Goal: Transaction & Acquisition: Obtain resource

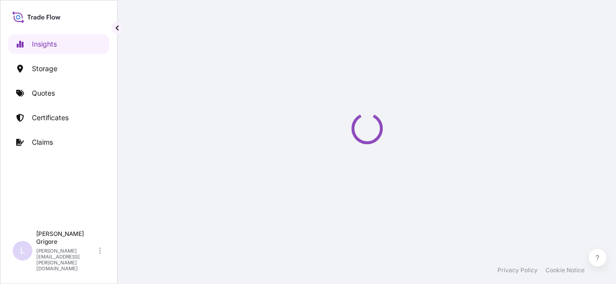
select select "2025"
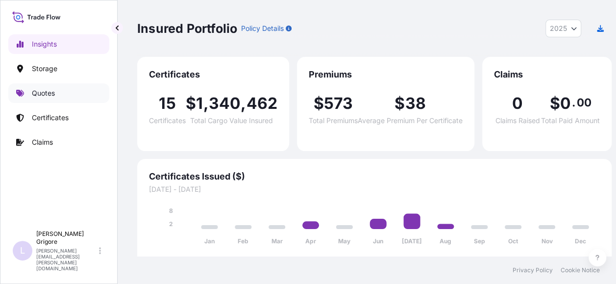
click at [46, 96] on p "Quotes" at bounding box center [43, 93] width 23 height 10
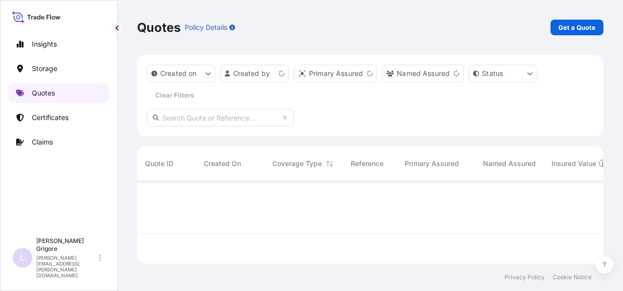
scroll to position [80, 459]
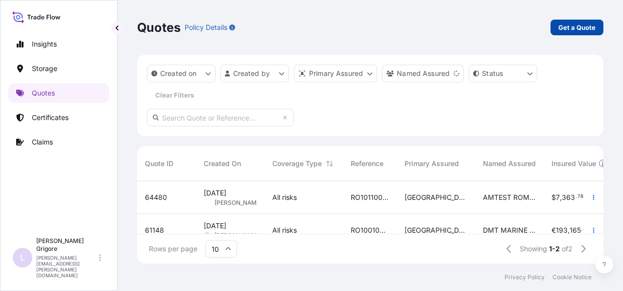
click at [580, 26] on p "Get a Quote" at bounding box center [576, 28] width 37 height 10
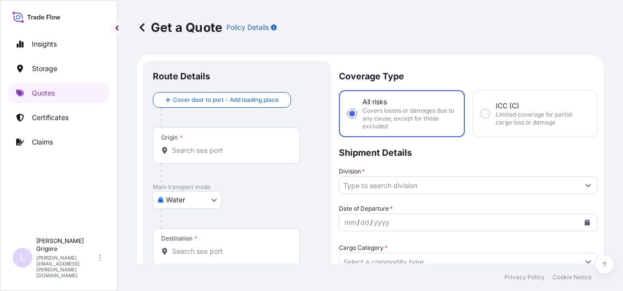
scroll to position [16, 0]
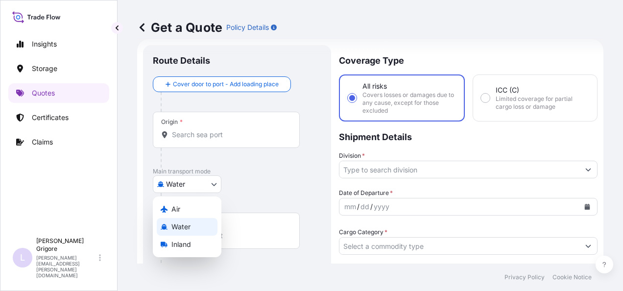
click at [196, 188] on body "Insights Storage Quotes Certificates Claims L [PERSON_NAME] [PERSON_NAME][EMAIL…" at bounding box center [311, 145] width 623 height 291
click at [182, 209] on div "Air" at bounding box center [187, 209] width 61 height 18
select select "Air"
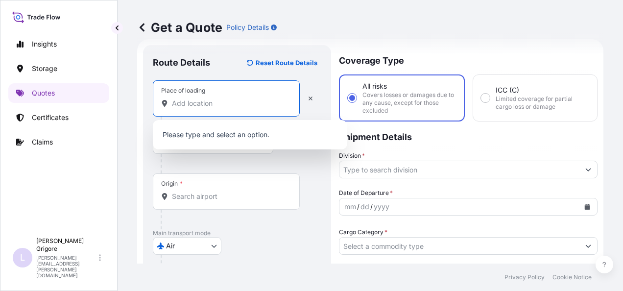
click at [206, 108] on input "Place of loading" at bounding box center [230, 103] width 116 height 10
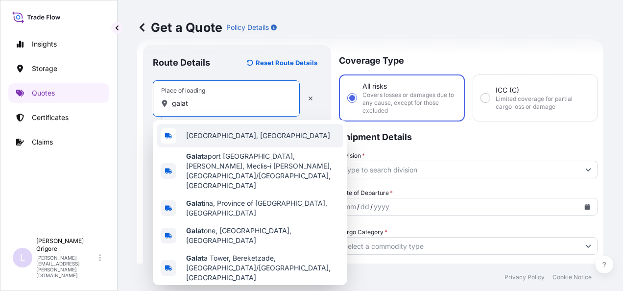
click at [218, 135] on span "[GEOGRAPHIC_DATA], [GEOGRAPHIC_DATA]" at bounding box center [258, 136] width 144 height 10
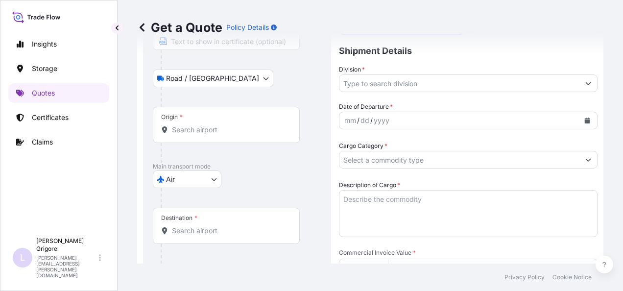
scroll to position [103, 0]
type input "[GEOGRAPHIC_DATA], [GEOGRAPHIC_DATA]"
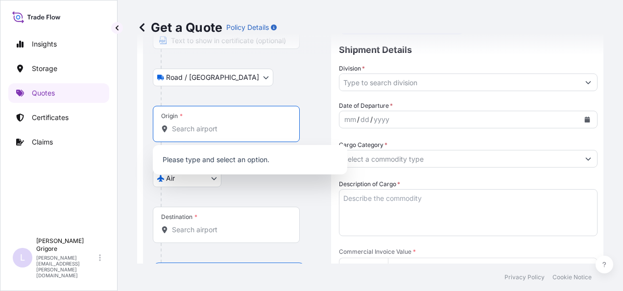
click at [210, 128] on input "Origin *" at bounding box center [230, 129] width 116 height 10
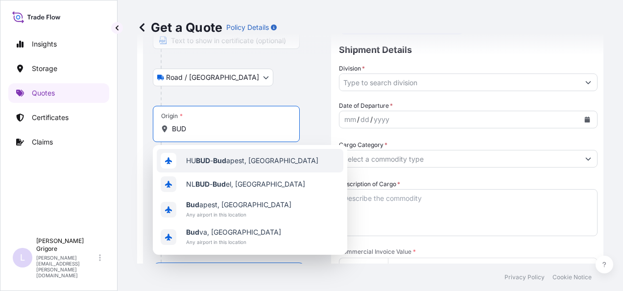
click at [238, 155] on div "[PERSON_NAME] apest, [GEOGRAPHIC_DATA]" at bounding box center [250, 161] width 187 height 24
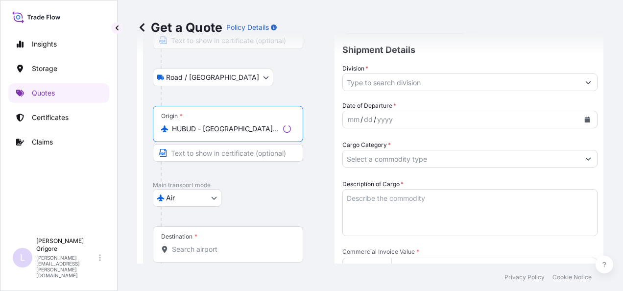
type input "HUBUD - [GEOGRAPHIC_DATA], [GEOGRAPHIC_DATA]"
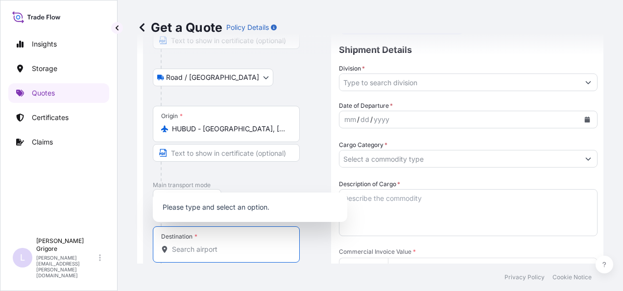
click at [203, 245] on input "Destination *" at bounding box center [230, 249] width 116 height 10
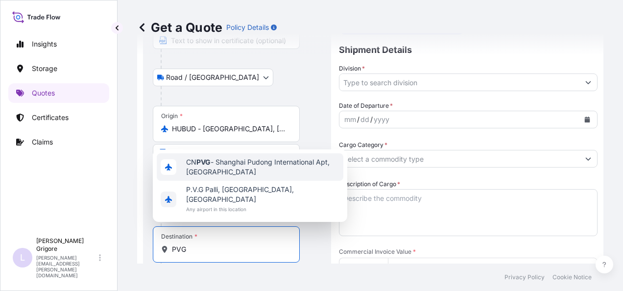
click at [232, 172] on span "CN PVG - Shanghai Pudong International Apt, [GEOGRAPHIC_DATA]" at bounding box center [262, 167] width 153 height 20
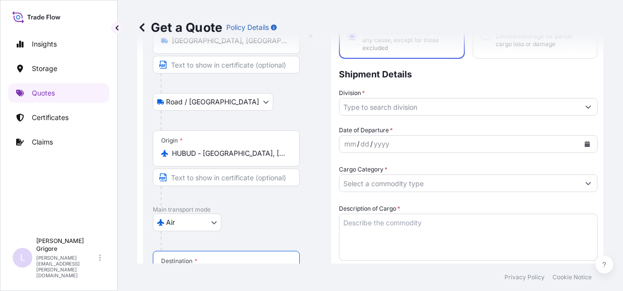
scroll to position [0, 0]
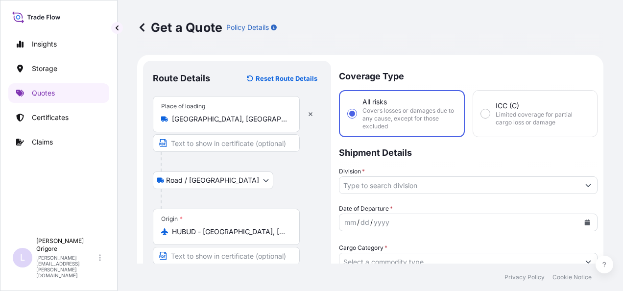
type input "CNPVG - Shanghai Pudong International Apt, [GEOGRAPHIC_DATA]"
click at [374, 176] on div at bounding box center [468, 185] width 259 height 18
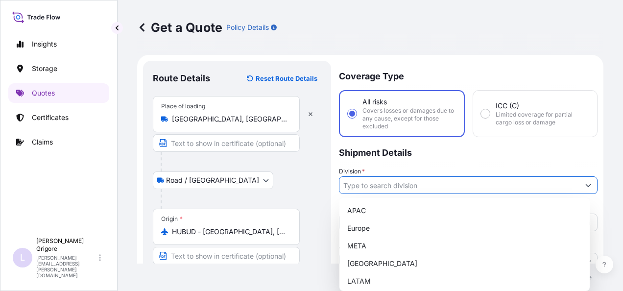
click at [375, 182] on input "Division *" at bounding box center [459, 185] width 240 height 18
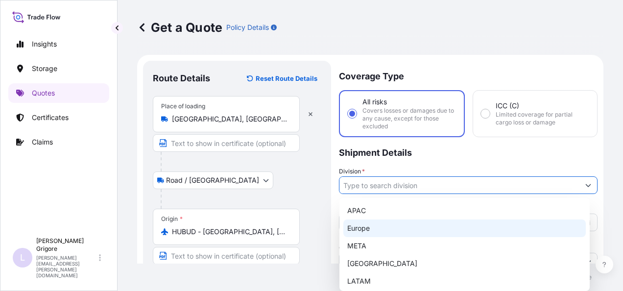
click at [374, 222] on div "Europe" at bounding box center [464, 228] width 242 height 18
type input "Europe"
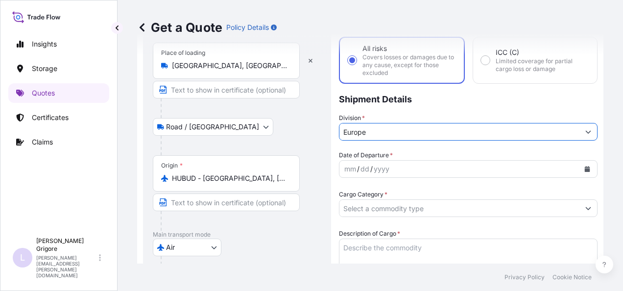
scroll to position [54, 0]
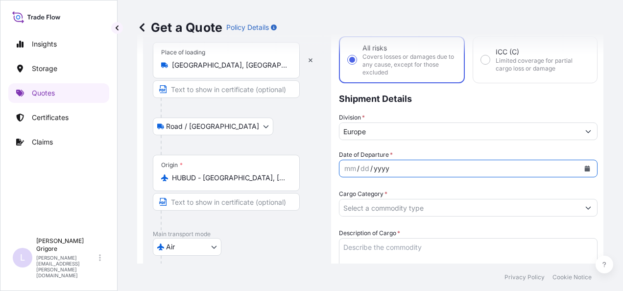
click at [383, 170] on div "yyyy" at bounding box center [382, 169] width 18 height 12
click at [584, 169] on button "Calendar" at bounding box center [588, 169] width 16 height 16
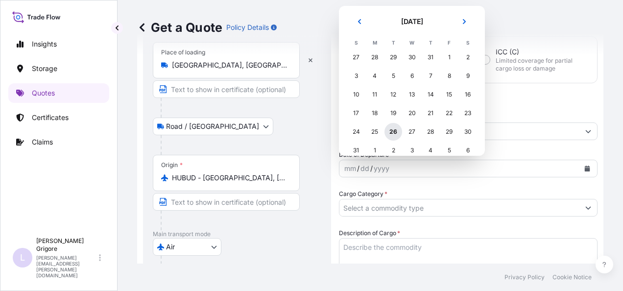
click at [394, 133] on div "26" at bounding box center [394, 132] width 18 height 18
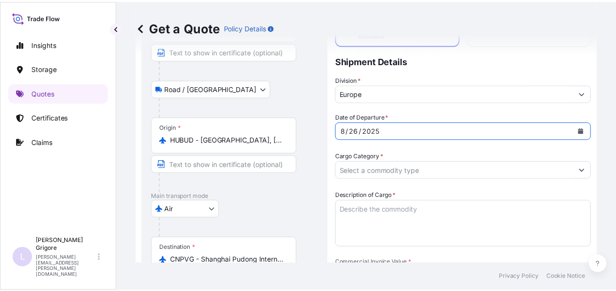
scroll to position [100, 0]
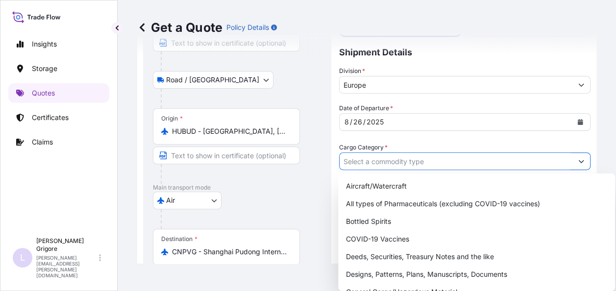
click at [385, 157] on input "Cargo Category *" at bounding box center [455, 161] width 233 height 18
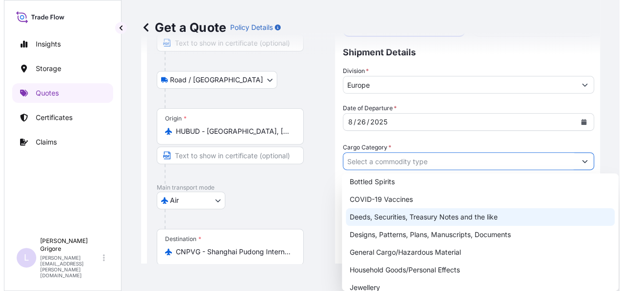
scroll to position [53, 0]
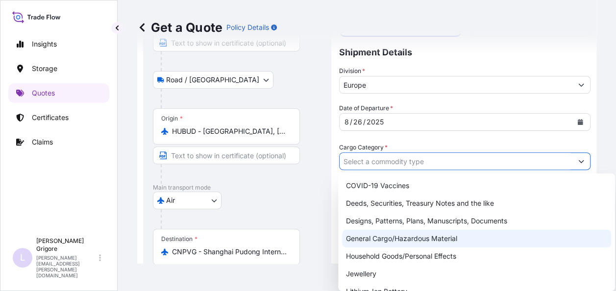
click at [397, 234] on div "General Cargo/Hazardous Material" at bounding box center [476, 239] width 269 height 18
type input "General Cargo/Hazardous Material"
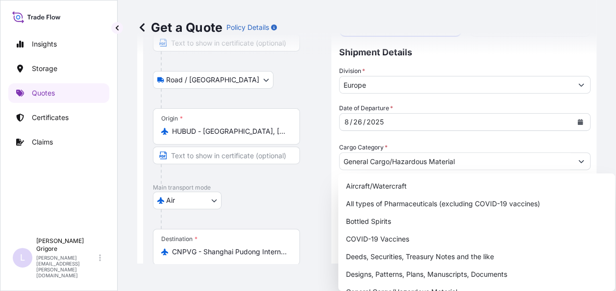
click at [595, 115] on div "Get a Quote Policy Details Route Details Reset Route Details Place of loading […" at bounding box center [367, 132] width 498 height 264
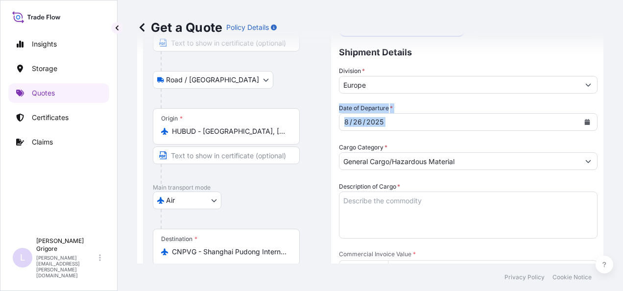
drag, startPoint x: 614, startPoint y: 93, endPoint x: 618, endPoint y: 118, distance: 25.3
click at [618, 118] on div "Get a Quote Policy Details Route Details Reset Route Details Place of loading […" at bounding box center [371, 132] width 506 height 264
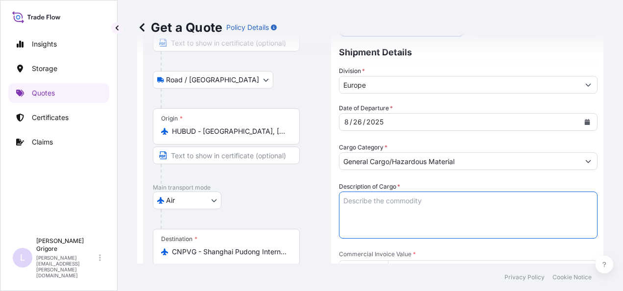
paste textarea "COMPOSITE [PERSON_NAME] 84833080 SHAFT SEAL 40169300 HYDRAULIC POWER UNIT 84122…"
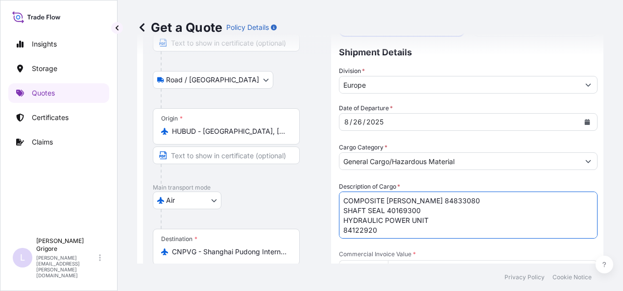
click at [409, 216] on textarea "COMPOSITE [PERSON_NAME] 84833080 SHAFT SEAL 40169300 HYDRAULIC POWER UNIT 84122…" at bounding box center [468, 215] width 259 height 47
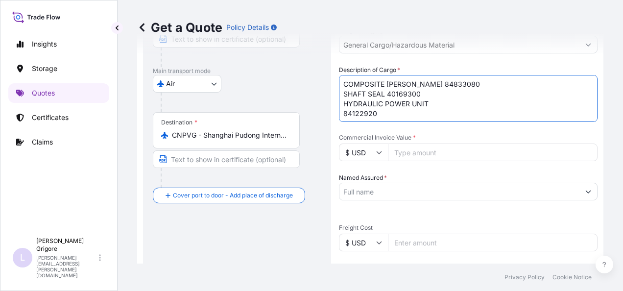
scroll to position [253, 0]
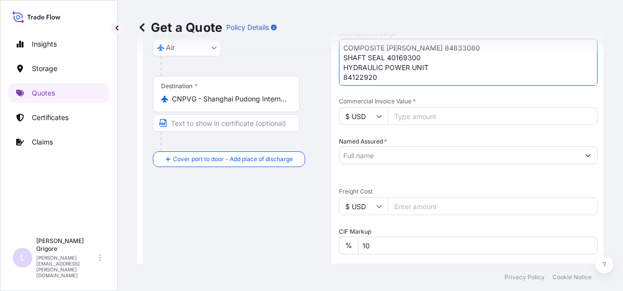
type textarea "COMPOSITE [PERSON_NAME] 84833080 SHAFT SEAL 40169300 HYDRAULIC POWER UNIT 84122…"
click at [382, 118] on input "$ USD" at bounding box center [363, 116] width 49 height 18
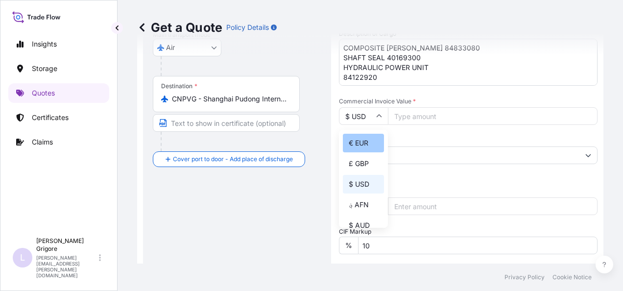
click at [363, 138] on div "€ EUR" at bounding box center [363, 143] width 41 height 19
type input "€ EUR"
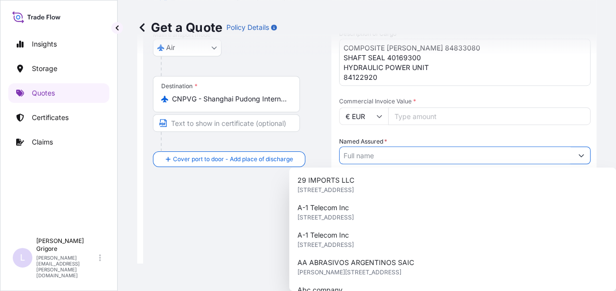
click at [384, 146] on input "Named Assured *" at bounding box center [455, 155] width 233 height 18
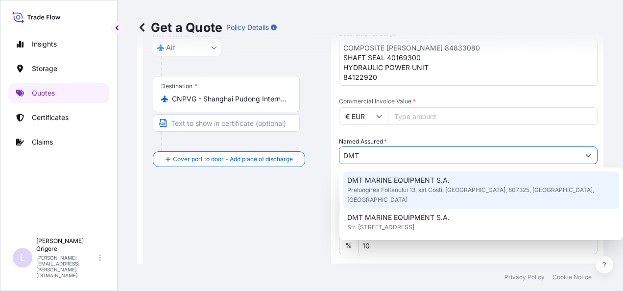
click at [385, 177] on span "DMT MARINE EQUIPMENT S.A." at bounding box center [398, 180] width 102 height 10
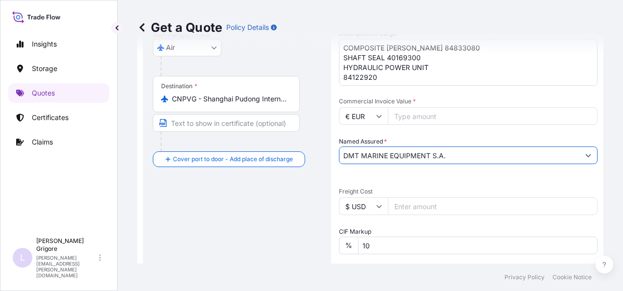
type input "DMT MARINE EQUIPMENT S.A."
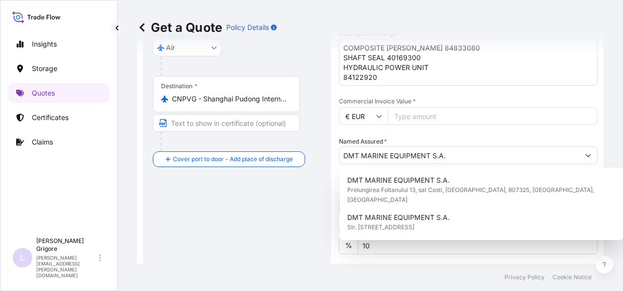
click at [299, 204] on div "Route Details Reset Route Details Place of loading [GEOGRAPHIC_DATA], [GEOGRAPH…" at bounding box center [237, 145] width 169 height 657
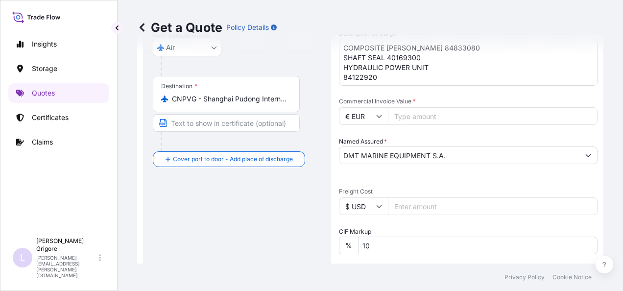
click at [416, 120] on input "Commercial Invoice Value *" at bounding box center [493, 116] width 210 height 18
type input "86125"
click at [420, 125] on div "Date of Departure * [DATE] Cargo Category * General Cargo/Hazardous Material De…" at bounding box center [468, 181] width 259 height 460
click at [377, 202] on input "$ USD" at bounding box center [363, 206] width 49 height 18
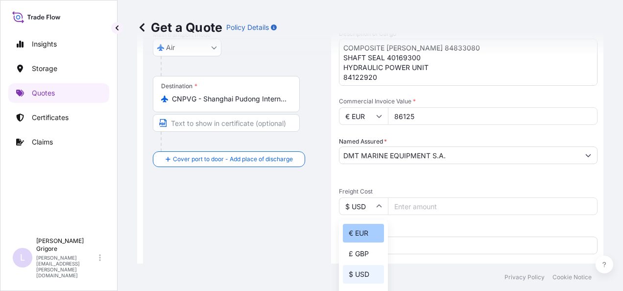
click at [366, 230] on div "€ EUR" at bounding box center [363, 233] width 41 height 19
type input "€ EUR"
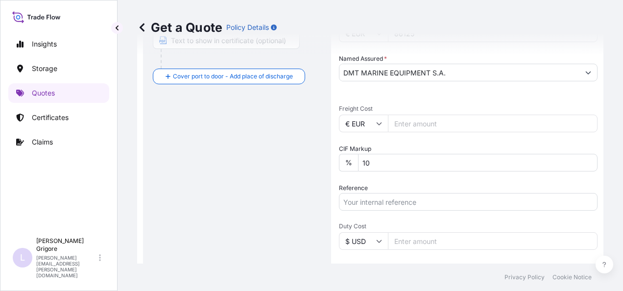
scroll to position [345, 0]
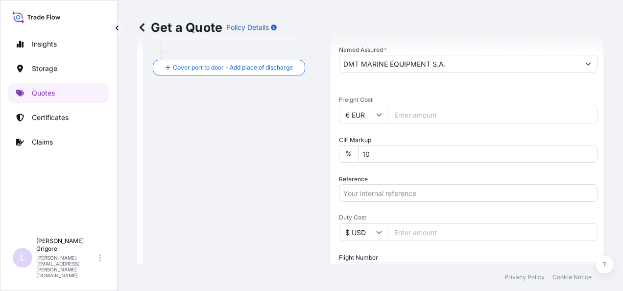
click at [417, 110] on input "Freight Cost" at bounding box center [493, 115] width 210 height 18
type input "2522"
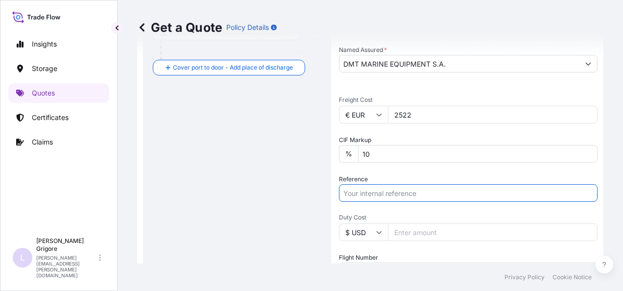
click at [389, 192] on input "Reference" at bounding box center [468, 193] width 259 height 18
paste input "RO1001001664"
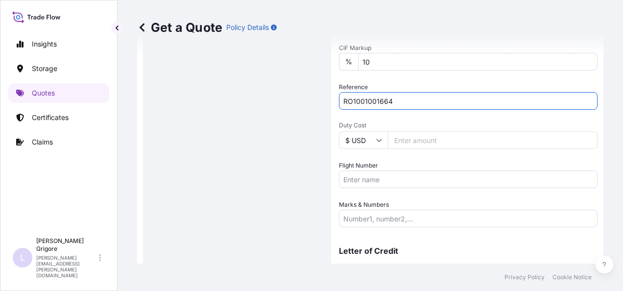
scroll to position [456, 0]
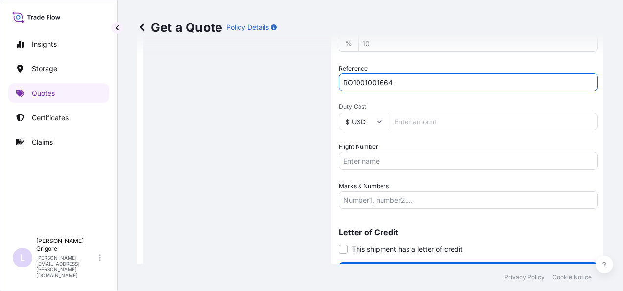
type input "RO1001001664"
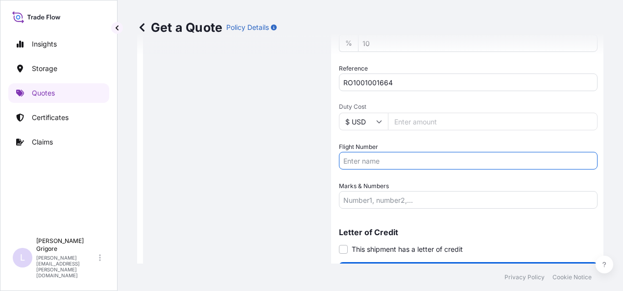
click at [365, 165] on input "Flight Number" at bounding box center [468, 161] width 259 height 18
paste input "O3-128"
paste input "O3-9999"
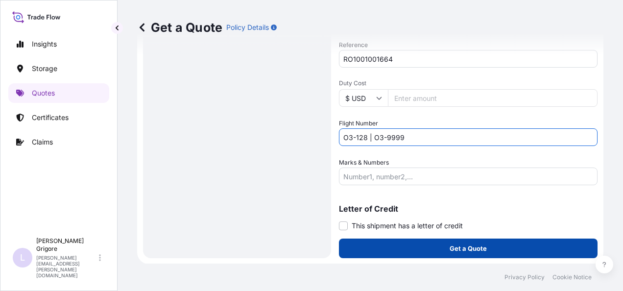
type input "O3-128 | O3-9999"
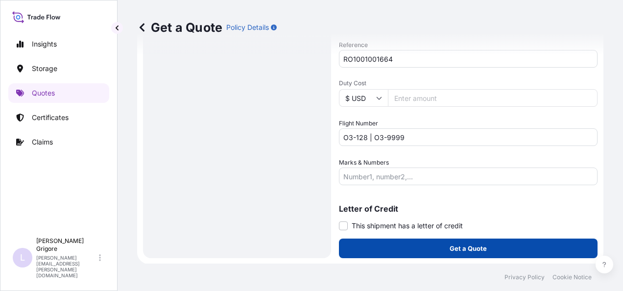
click at [460, 248] on p "Get a Quote" at bounding box center [468, 248] width 37 height 10
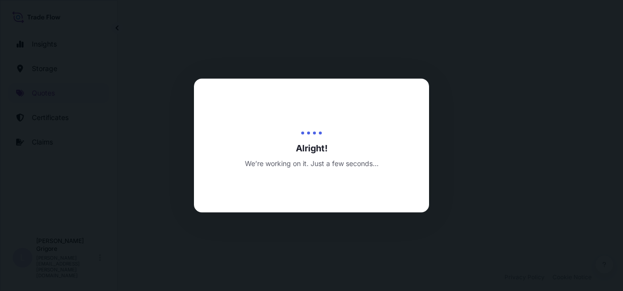
select select "Road / [GEOGRAPHIC_DATA]"
select select "Air"
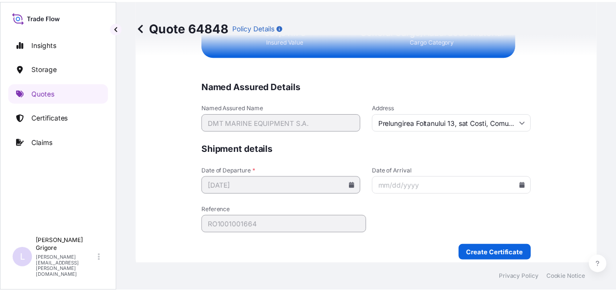
scroll to position [2512, 0]
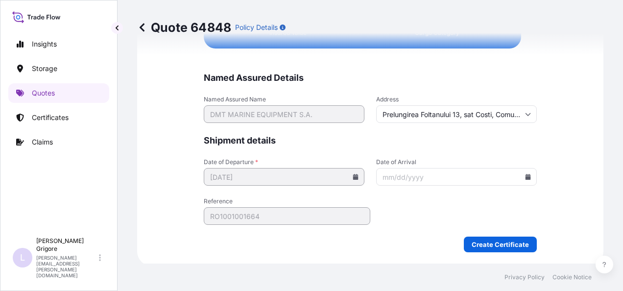
click at [392, 173] on input "Date of Arrival" at bounding box center [456, 177] width 161 height 18
click at [524, 169] on input "Date of Arrival" at bounding box center [456, 177] width 161 height 18
click at [526, 174] on icon at bounding box center [528, 177] width 5 height 6
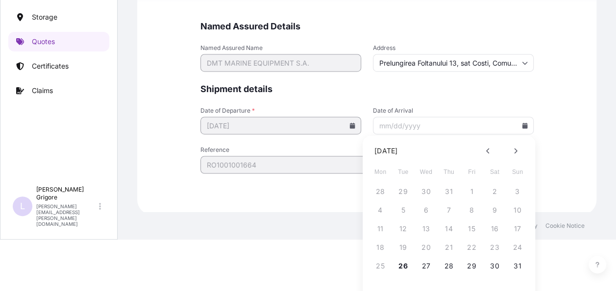
scroll to position [52, 0]
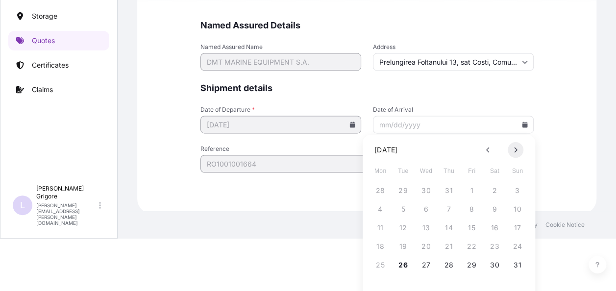
click at [518, 150] on button at bounding box center [516, 150] width 16 height 16
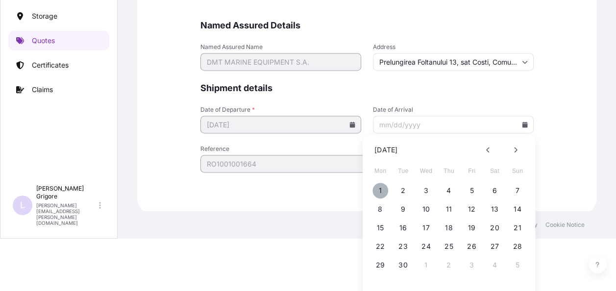
click at [381, 192] on button "1" at bounding box center [380, 191] width 16 height 16
type input "[DATE]"
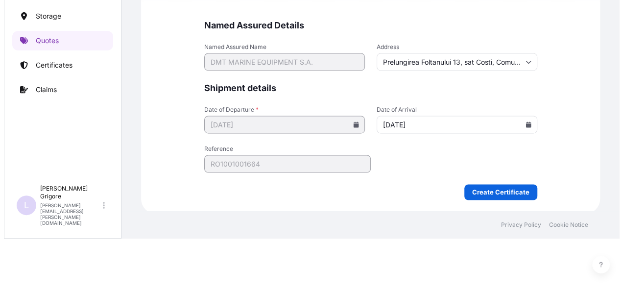
scroll to position [0, 0]
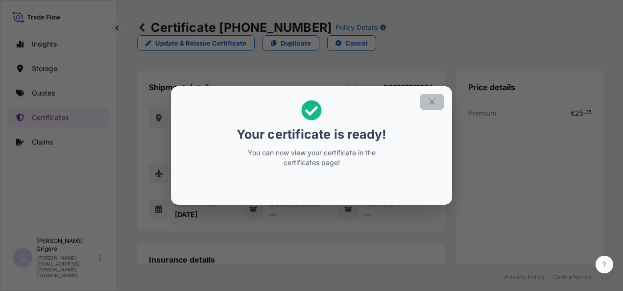
click at [434, 96] on button "button" at bounding box center [432, 102] width 24 height 16
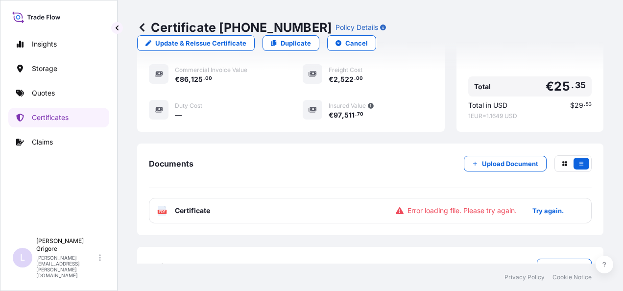
scroll to position [342, 0]
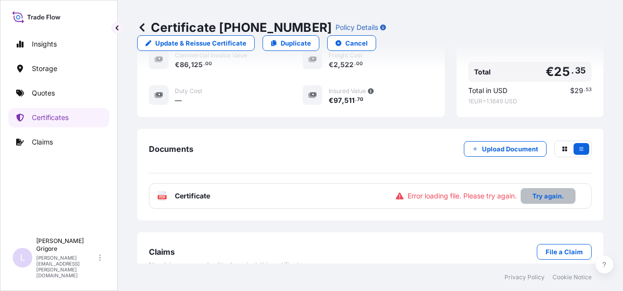
click at [541, 191] on p "Try again." at bounding box center [547, 196] width 31 height 10
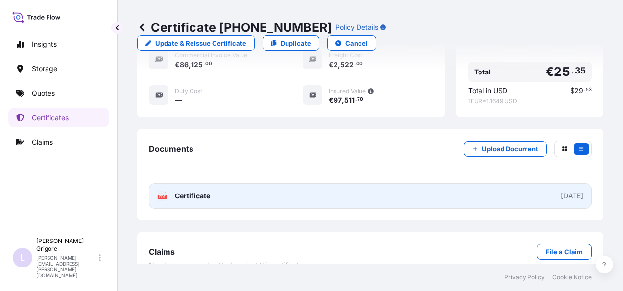
click at [561, 191] on div "[DATE]" at bounding box center [572, 196] width 23 height 10
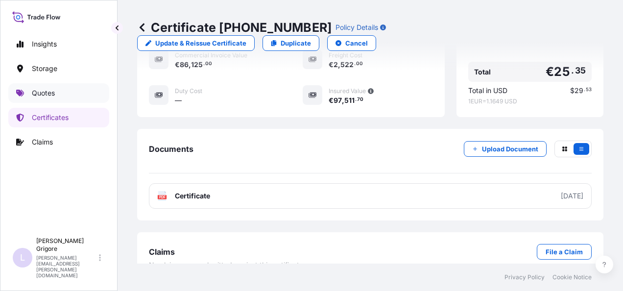
click at [58, 92] on link "Quotes" at bounding box center [58, 93] width 101 height 20
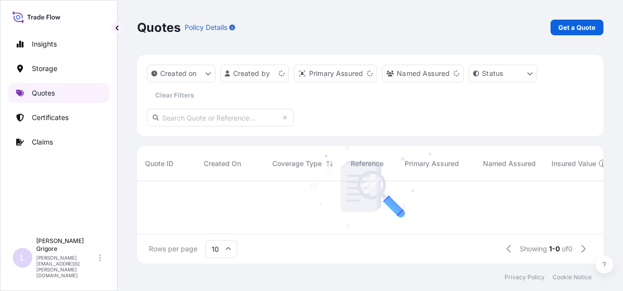
scroll to position [80, 459]
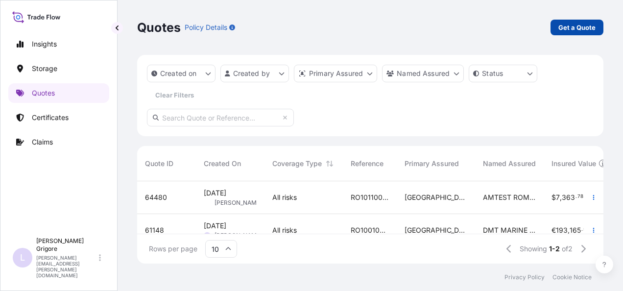
click at [562, 23] on p "Get a Quote" at bounding box center [576, 28] width 37 height 10
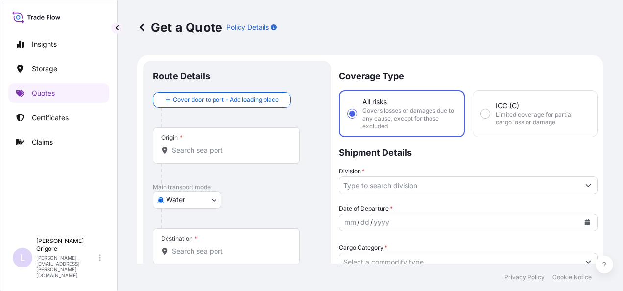
scroll to position [16, 0]
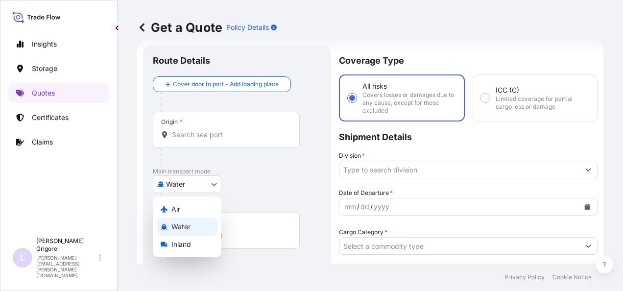
click at [198, 183] on body "Insights Storage Quotes Certificates Claims L [PERSON_NAME] [PERSON_NAME][EMAIL…" at bounding box center [311, 145] width 623 height 291
click at [188, 211] on div "Air" at bounding box center [187, 209] width 61 height 18
select select "Air"
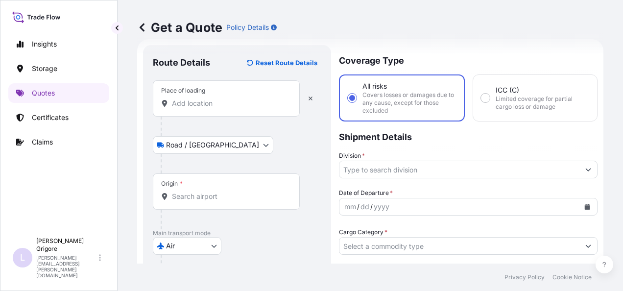
click at [199, 97] on div "Place of loading" at bounding box center [226, 98] width 147 height 36
click at [199, 98] on input "Place of loading" at bounding box center [230, 103] width 116 height 10
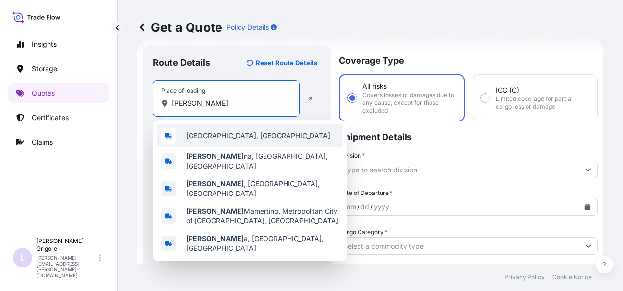
click at [215, 143] on div "[GEOGRAPHIC_DATA], [GEOGRAPHIC_DATA]" at bounding box center [250, 136] width 187 height 24
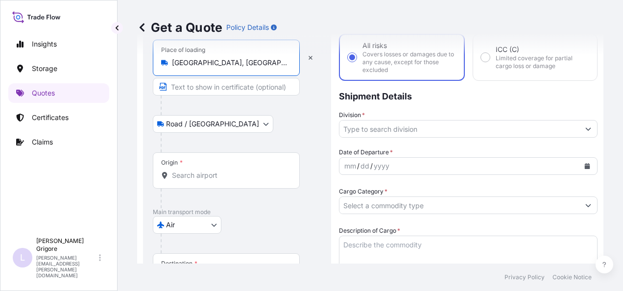
scroll to position [57, 0]
type input "[GEOGRAPHIC_DATA], [GEOGRAPHIC_DATA]"
click at [196, 169] on div "Origin *" at bounding box center [226, 170] width 147 height 36
click at [196, 170] on input "Origin *" at bounding box center [230, 175] width 116 height 10
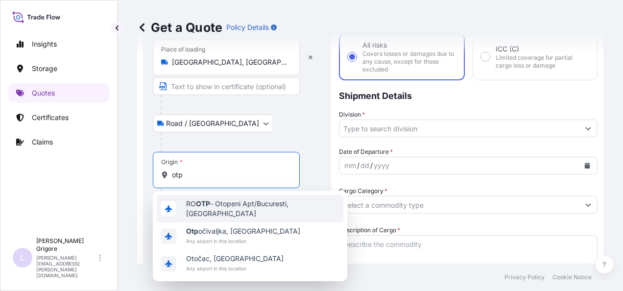
click at [218, 208] on span "RO OTP - Otopeni Apt/[GEOGRAPHIC_DATA], [GEOGRAPHIC_DATA]" at bounding box center [262, 209] width 153 height 20
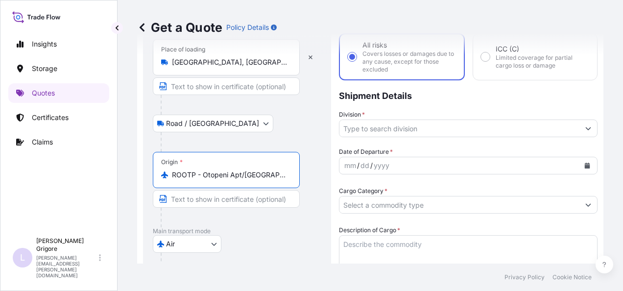
type input "ROOTP - Otopeni Apt/[GEOGRAPHIC_DATA], [GEOGRAPHIC_DATA]"
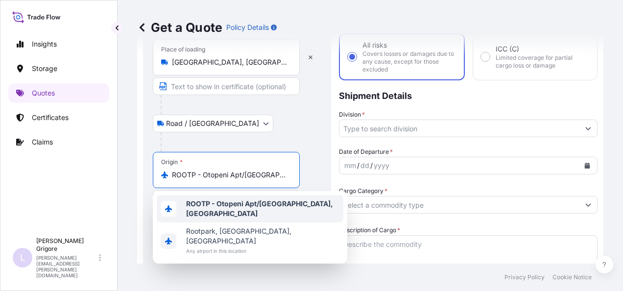
click at [238, 207] on b "ROOTP - Otopeni Apt/[GEOGRAPHIC_DATA], [GEOGRAPHIC_DATA]" at bounding box center [259, 208] width 147 height 18
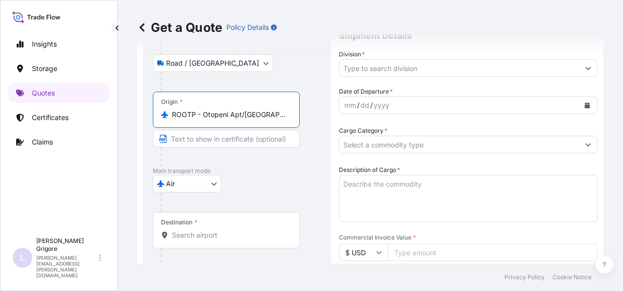
scroll to position [118, 0]
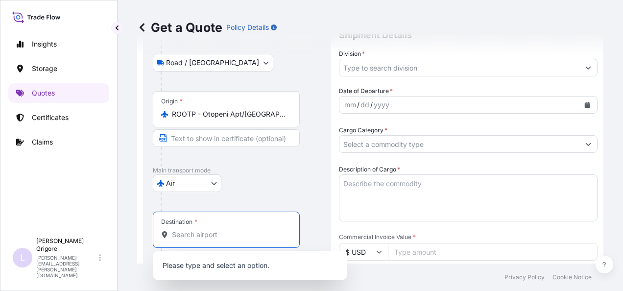
click at [205, 236] on input "Destination *" at bounding box center [230, 235] width 116 height 10
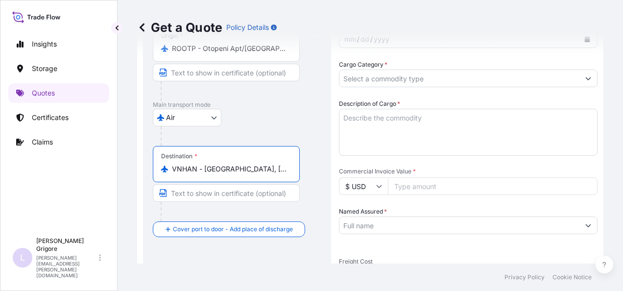
scroll to position [185, 0]
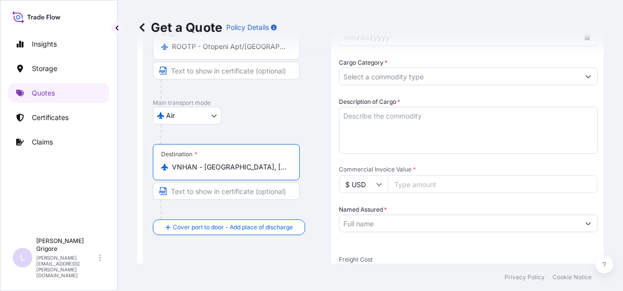
type input "VNHAN - [GEOGRAPHIC_DATA], [GEOGRAPHIC_DATA]"
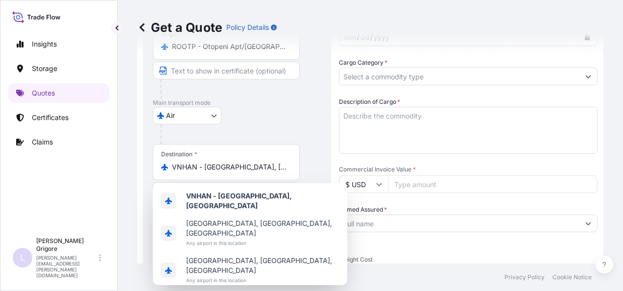
click at [285, 120] on div "Air Air Water Inland" at bounding box center [237, 116] width 169 height 18
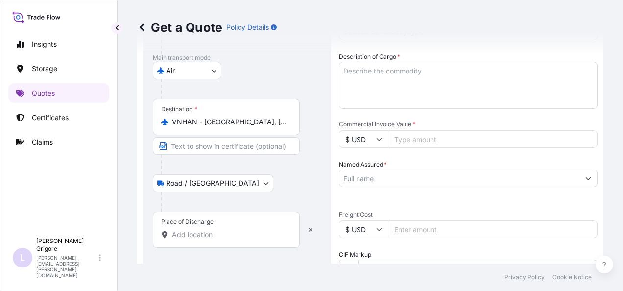
scroll to position [232, 0]
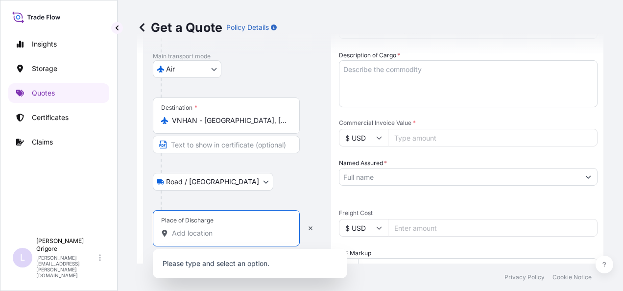
click at [202, 228] on input "Place of Discharge" at bounding box center [230, 233] width 116 height 10
paste input "[GEOGRAPHIC_DATA]"
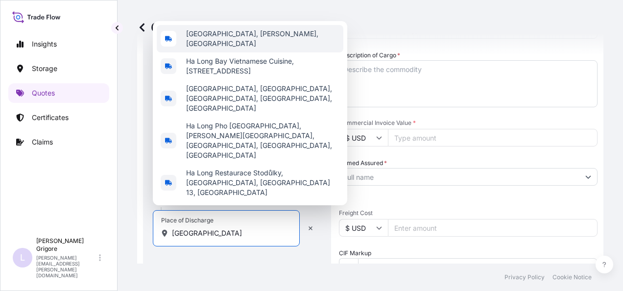
click at [259, 52] on div "[GEOGRAPHIC_DATA], [PERSON_NAME], [GEOGRAPHIC_DATA]" at bounding box center [250, 38] width 187 height 27
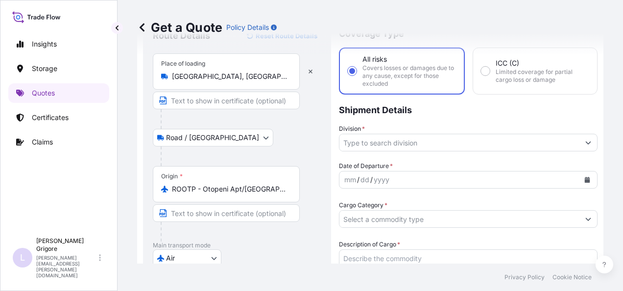
scroll to position [0, 0]
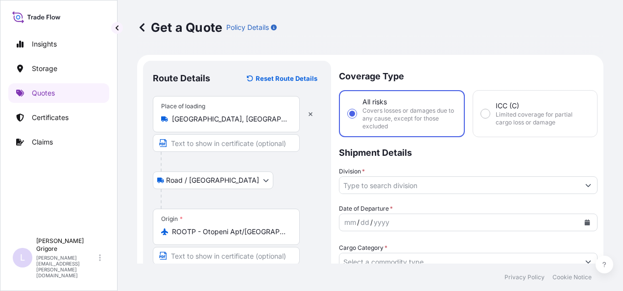
type input "[GEOGRAPHIC_DATA], [PERSON_NAME], [GEOGRAPHIC_DATA]"
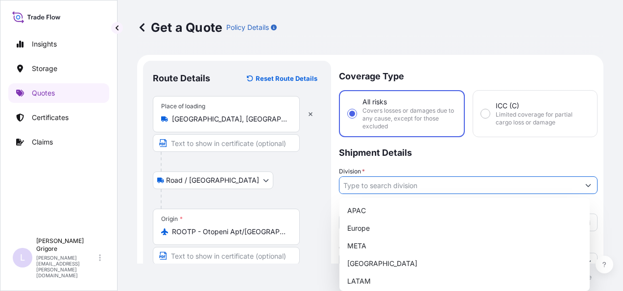
click at [380, 188] on input "Division *" at bounding box center [459, 185] width 240 height 18
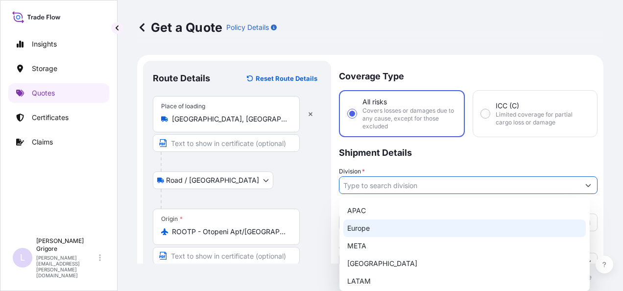
click at [378, 231] on div "Europe" at bounding box center [464, 228] width 242 height 18
type input "Europe"
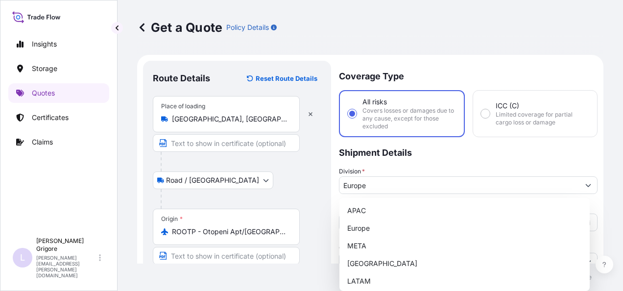
click at [299, 158] on div at bounding box center [241, 162] width 161 height 20
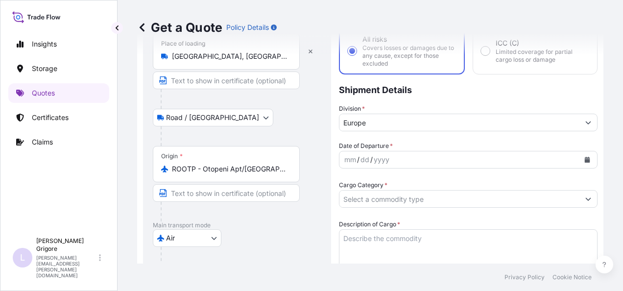
scroll to position [65, 0]
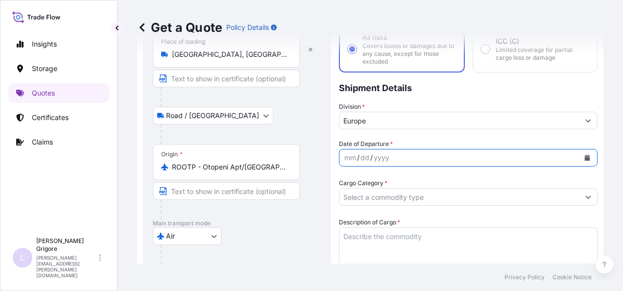
click at [582, 153] on button "Calendar" at bounding box center [588, 158] width 16 height 16
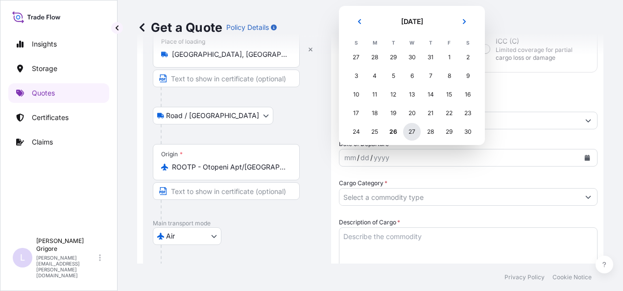
click at [409, 132] on div "27" at bounding box center [412, 132] width 18 height 18
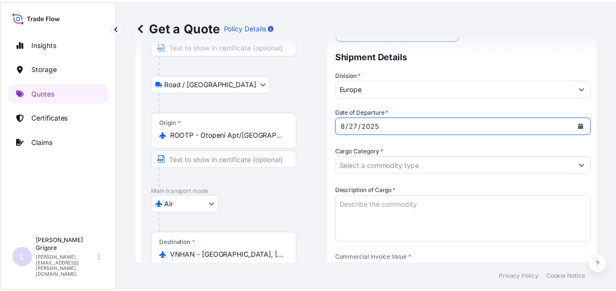
scroll to position [97, 0]
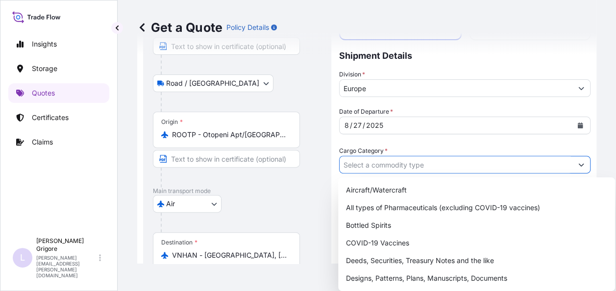
click at [379, 169] on input "Cargo Category *" at bounding box center [455, 165] width 233 height 18
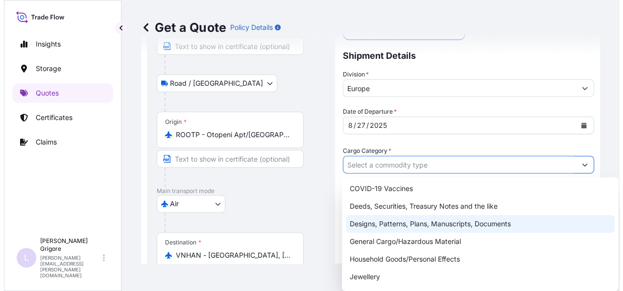
scroll to position [57, 0]
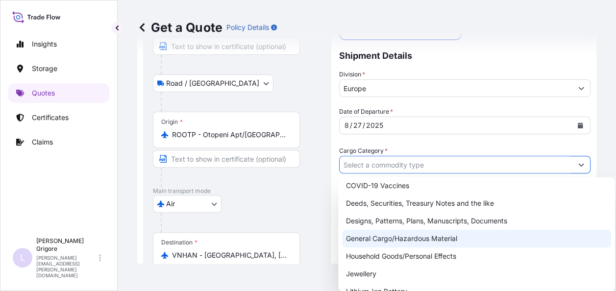
click at [391, 238] on div "General Cargo/Hazardous Material" at bounding box center [476, 239] width 269 height 18
type input "General Cargo/Hazardous Material"
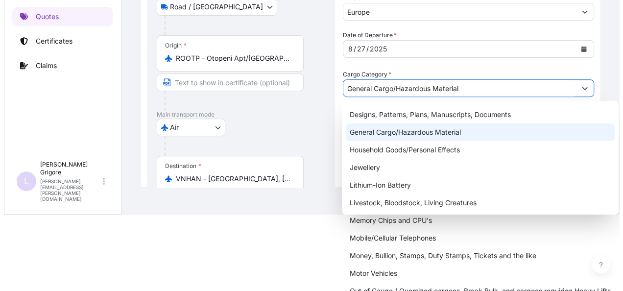
scroll to position [0, 0]
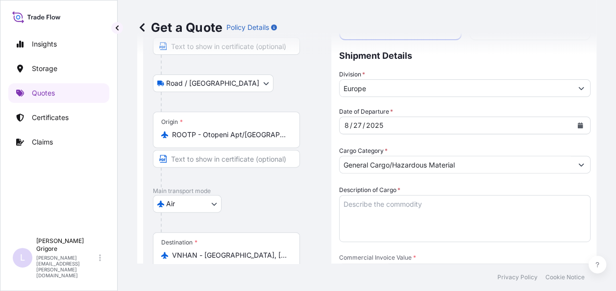
paste textarea "BRAKE TEST KIT 84311000"
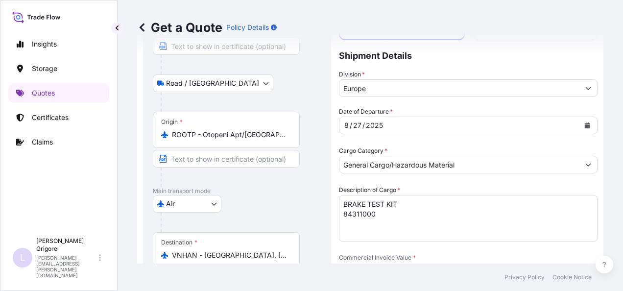
click at [376, 205] on textarea "BRAKE TEST KIT 84311000" at bounding box center [468, 218] width 259 height 47
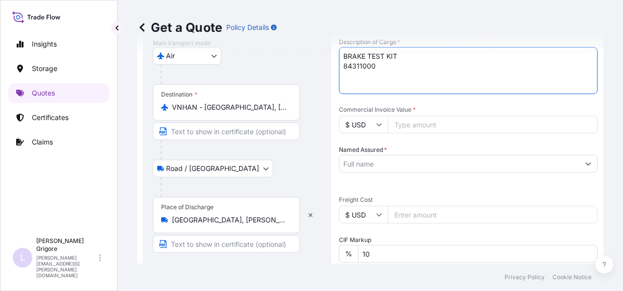
scroll to position [293, 0]
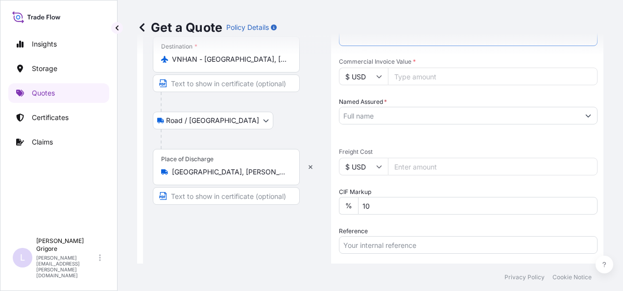
type textarea "BRAKE TEST KIT 84311000"
click at [366, 75] on input "$ USD" at bounding box center [363, 77] width 49 height 18
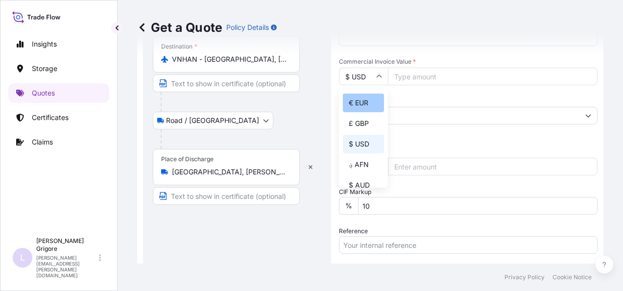
click at [367, 104] on div "€ EUR" at bounding box center [363, 103] width 41 height 19
type input "€ EUR"
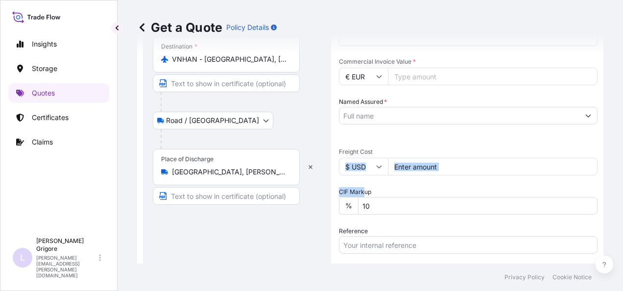
drag, startPoint x: 364, startPoint y: 179, endPoint x: 364, endPoint y: 160, distance: 19.6
click at [364, 160] on div "Date of Departure * [DATE] Cargo Category * General Cargo/Hazardous Material De…" at bounding box center [468, 141] width 259 height 460
click at [364, 160] on input "$ USD" at bounding box center [363, 167] width 49 height 18
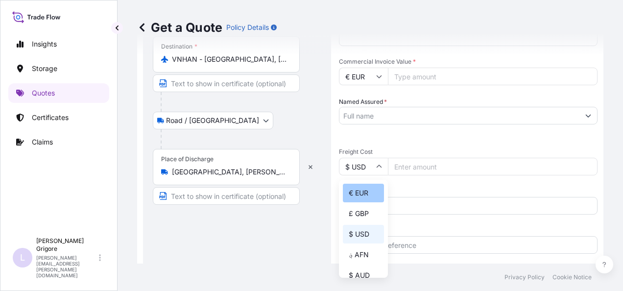
click at [363, 192] on div "€ EUR" at bounding box center [363, 193] width 41 height 19
type input "€ EUR"
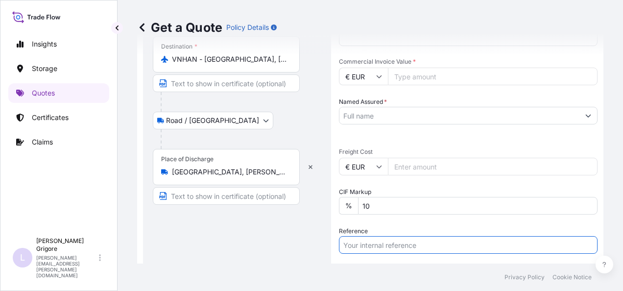
click at [386, 242] on input "Reference" at bounding box center [468, 245] width 259 height 18
paste input "RO1001001663"
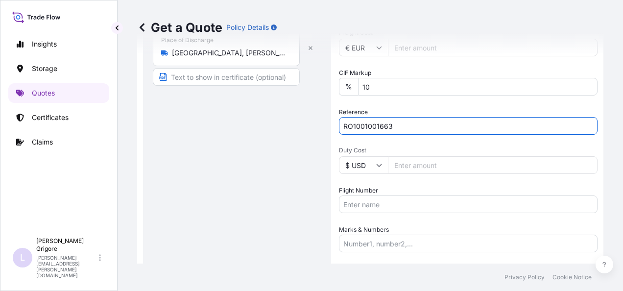
scroll to position [431, 0]
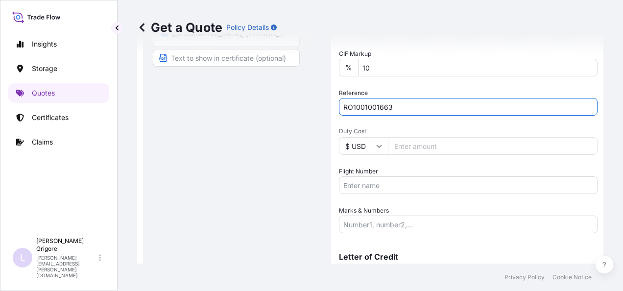
type input "RO1001001663"
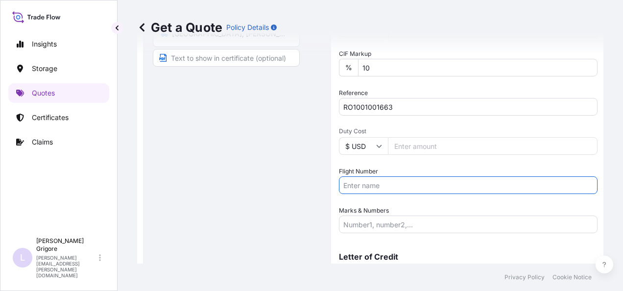
click at [367, 189] on input "Flight Number" at bounding box center [468, 185] width 259 height 18
paste input "5459R/27"
paste input "TK 6372/31"
type input "TK5459R/27/ TK 6372/31"
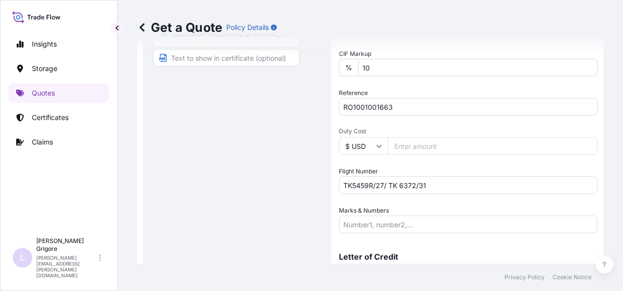
click at [365, 145] on input "$ USD" at bounding box center [363, 146] width 49 height 18
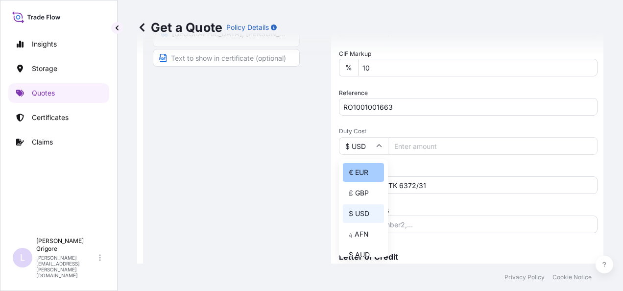
click at [362, 171] on div "€ EUR" at bounding box center [363, 172] width 41 height 19
type input "€ EUR"
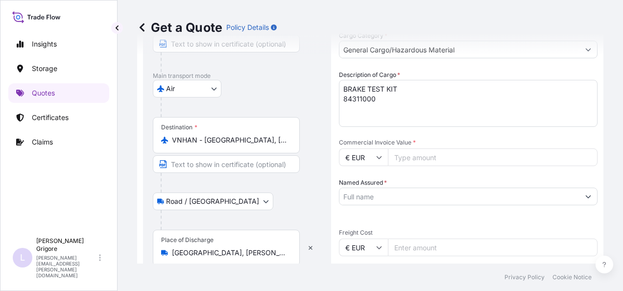
scroll to position [212, 0]
click at [419, 160] on input "Commercial Invoice Value *" at bounding box center [493, 158] width 210 height 18
type input "15400"
click at [428, 182] on div "Named Assured *" at bounding box center [468, 191] width 259 height 27
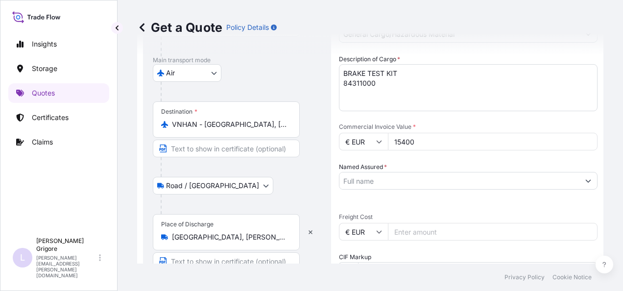
scroll to position [228, 0]
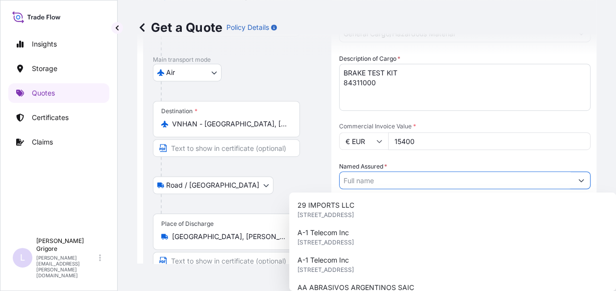
click at [428, 182] on input "Named Assured *" at bounding box center [455, 180] width 233 height 18
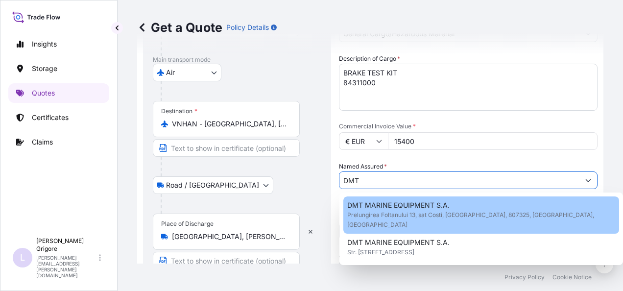
click at [389, 200] on span "DMT MARINE EQUIPMENT S.A." at bounding box center [398, 205] width 102 height 10
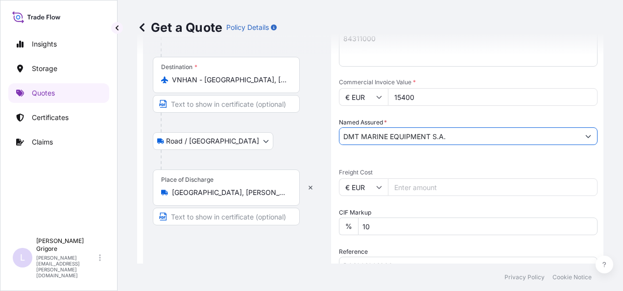
scroll to position [292, 0]
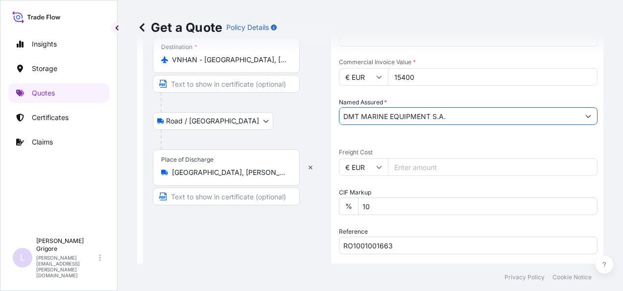
type input "DMT MARINE EQUIPMENT S.A."
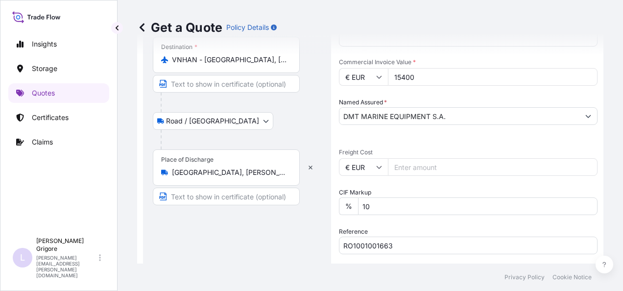
click at [307, 232] on div "Route Details Reset Route Details Place of loading [GEOGRAPHIC_DATA], [GEOGRAPH…" at bounding box center [237, 106] width 169 height 657
click at [406, 162] on input "Freight Cost" at bounding box center [493, 167] width 210 height 18
type input "2770"
click at [311, 233] on div "Route Details Reset Route Details Place of loading [GEOGRAPHIC_DATA], [GEOGRAPH…" at bounding box center [237, 106] width 169 height 657
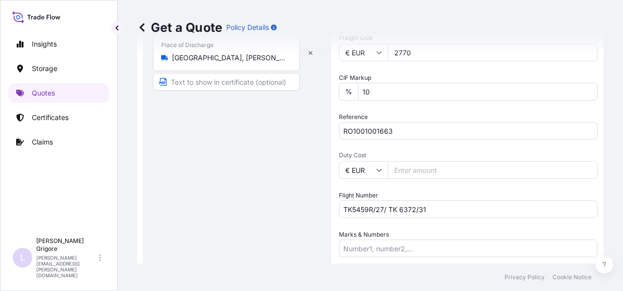
scroll to position [411, 0]
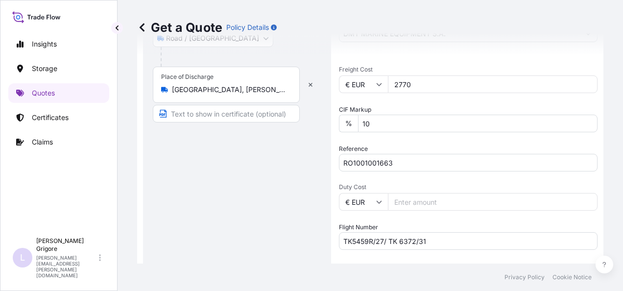
scroll to position [372, 0]
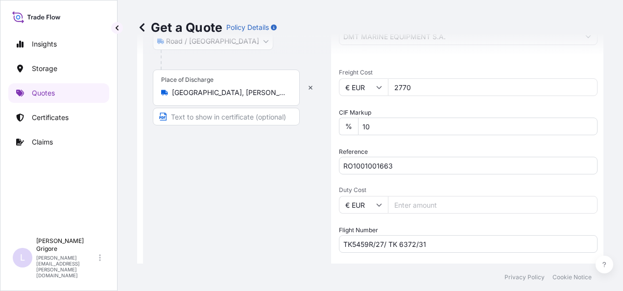
click at [412, 81] on input "2770" at bounding box center [493, 87] width 210 height 18
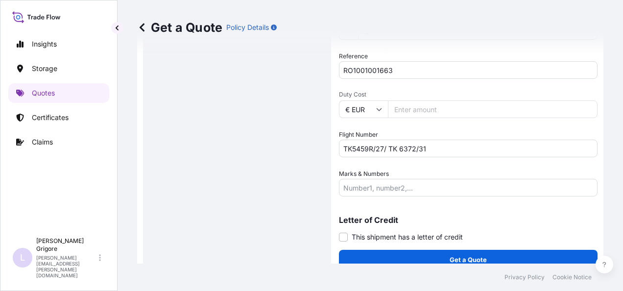
scroll to position [479, 0]
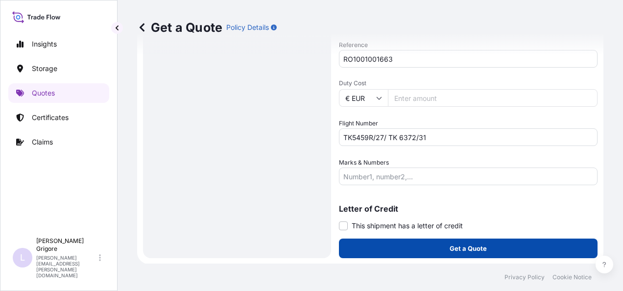
click at [474, 252] on p "Get a Quote" at bounding box center [468, 248] width 37 height 10
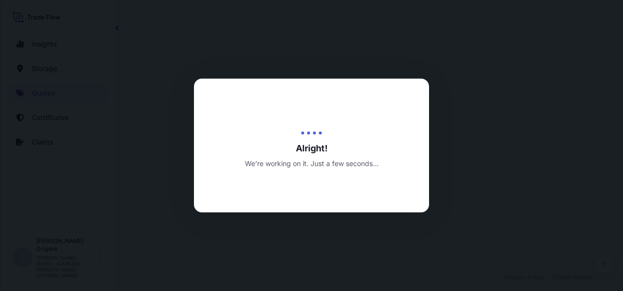
select select "Road / [GEOGRAPHIC_DATA]"
select select "Air"
select select "Road / [GEOGRAPHIC_DATA]"
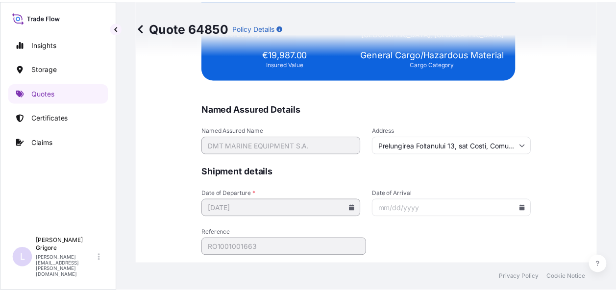
scroll to position [2551, 0]
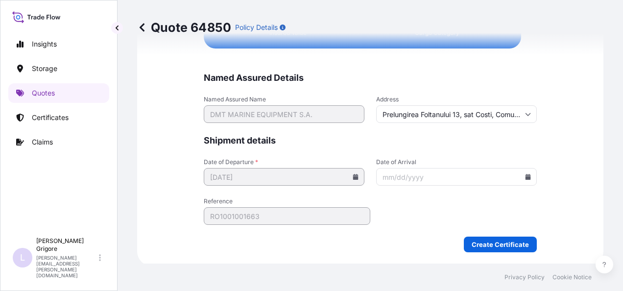
click at [409, 176] on input "Date of Arrival" at bounding box center [456, 177] width 161 height 18
click at [526, 175] on icon at bounding box center [528, 177] width 5 height 6
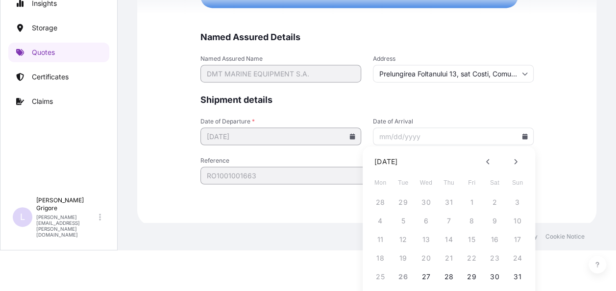
scroll to position [52, 0]
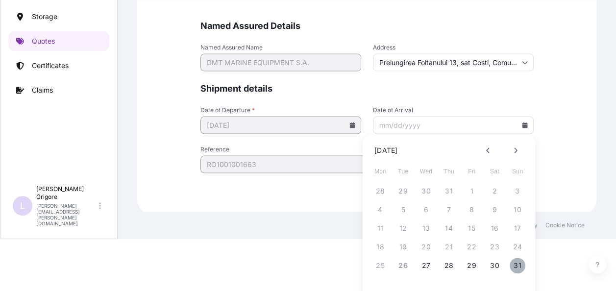
click at [517, 262] on button "31" at bounding box center [517, 266] width 16 height 16
type input "[DATE]"
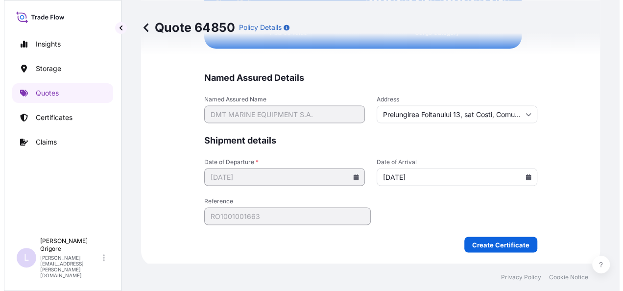
scroll to position [0, 0]
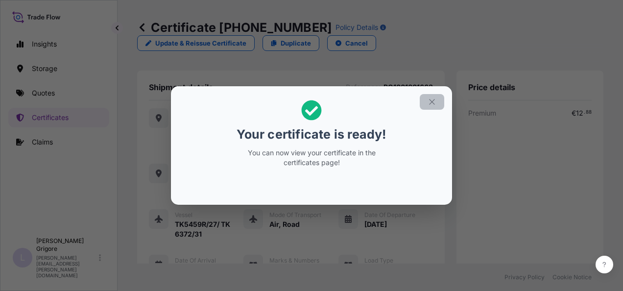
click at [436, 107] on button "button" at bounding box center [432, 102] width 24 height 16
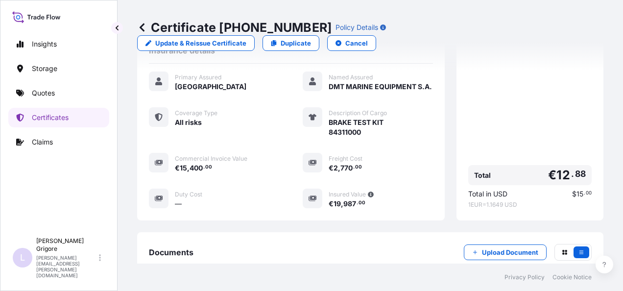
scroll to position [368, 0]
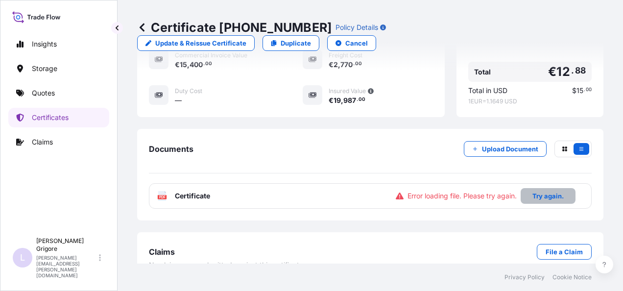
click at [532, 191] on p "Try again." at bounding box center [547, 196] width 31 height 10
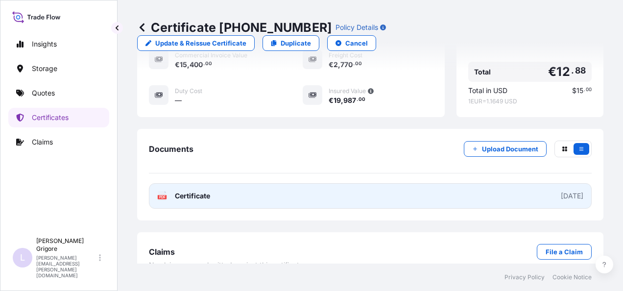
click at [551, 183] on link "PDF Certificate [DATE]" at bounding box center [370, 195] width 443 height 25
